Goal: Task Accomplishment & Management: Manage account settings

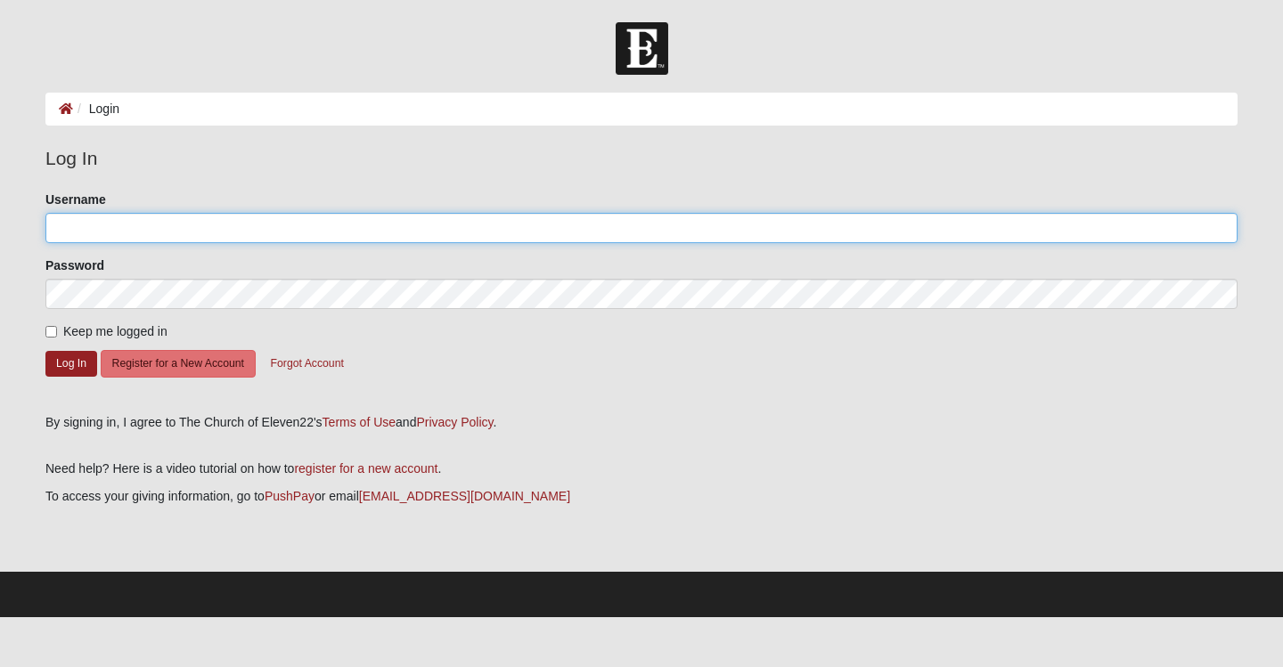
type input "[EMAIL_ADDRESS][DOMAIN_NAME]"
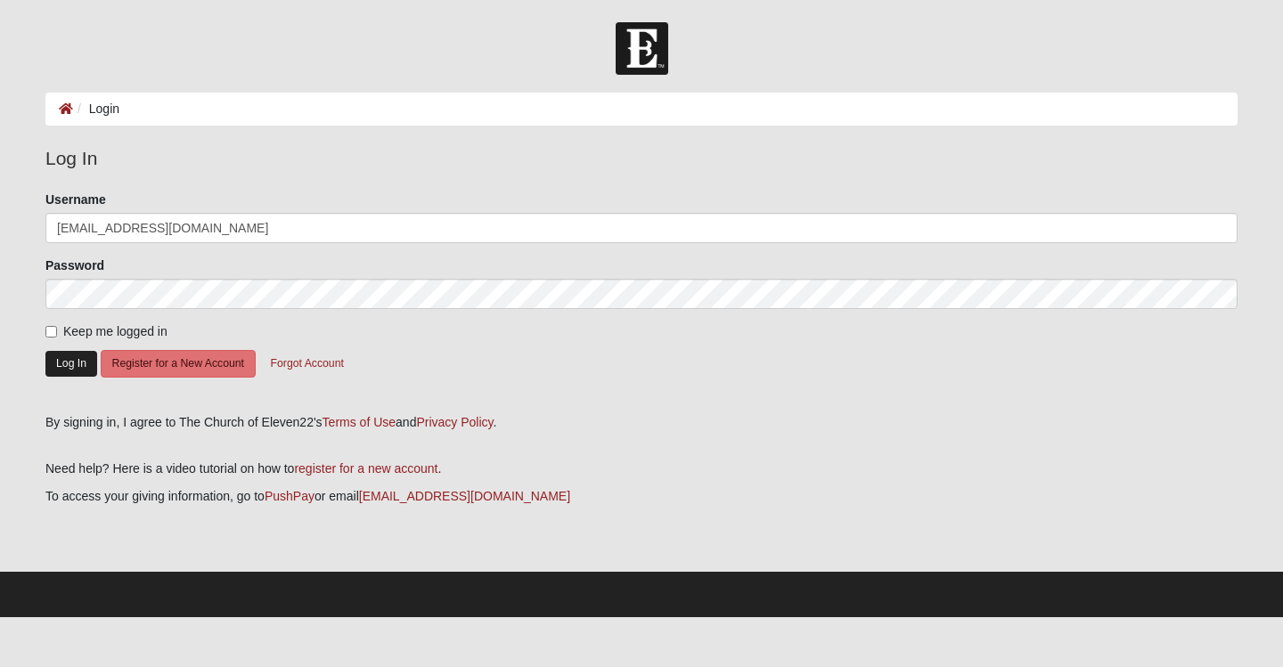
click at [82, 353] on button "Log In" at bounding box center [71, 364] width 52 height 26
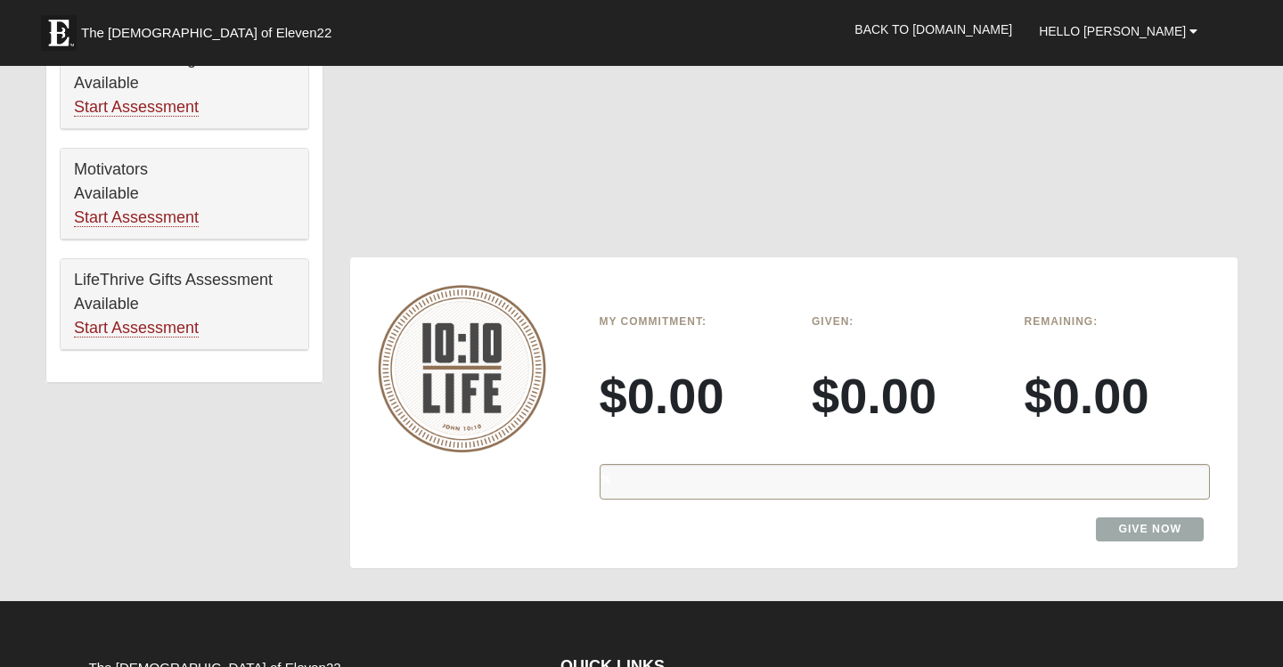
scroll to position [1074, 0]
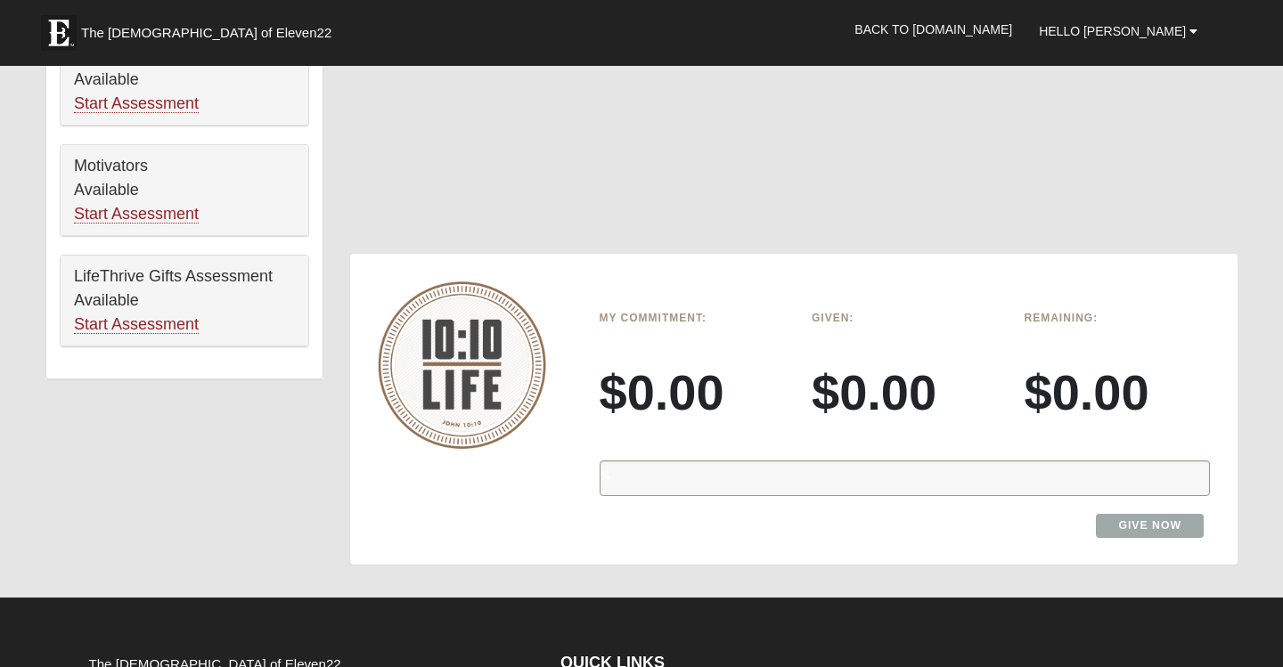
click at [976, 461] on div "%" at bounding box center [905, 479] width 611 height 36
click at [807, 461] on div "%" at bounding box center [905, 479] width 611 height 36
click at [802, 461] on div "%" at bounding box center [905, 479] width 611 height 36
click at [813, 461] on div "%" at bounding box center [905, 479] width 611 height 36
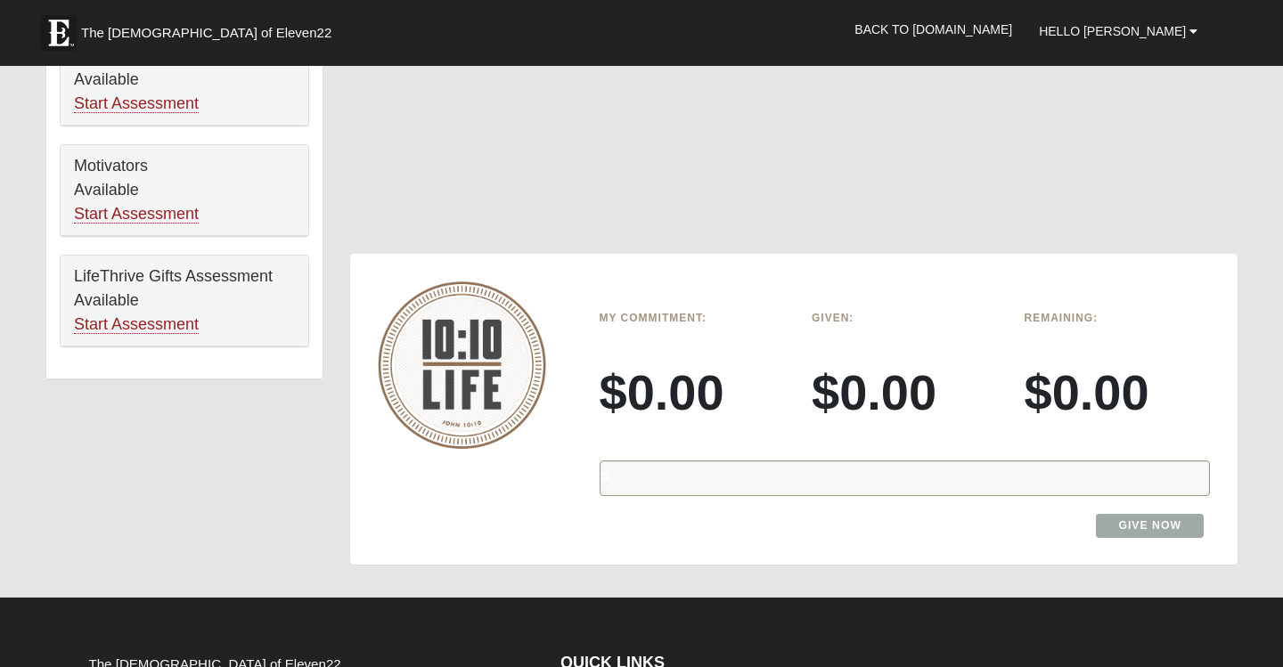
click at [1169, 514] on link "Give Now" at bounding box center [1150, 526] width 108 height 24
